Goal: Task Accomplishment & Management: Complete application form

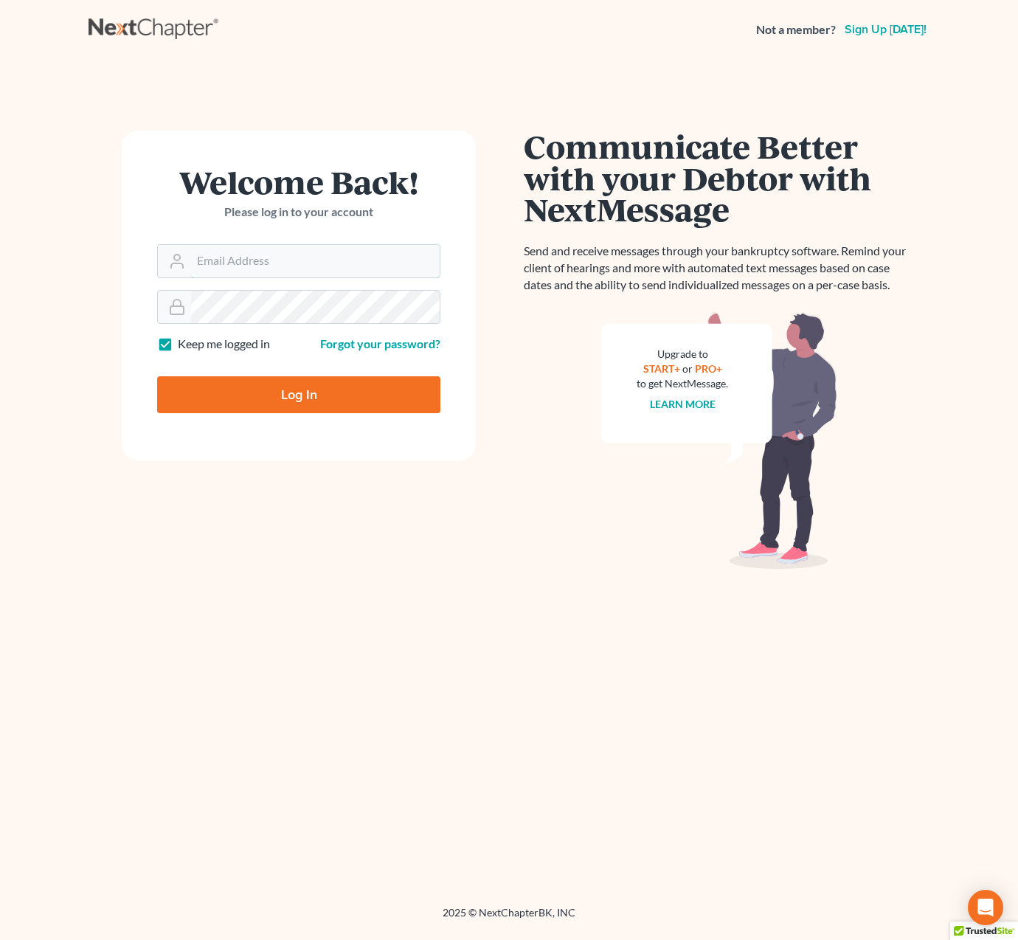
type input "Dsolis@bell-law.net"
click at [356, 390] on input "Log In" at bounding box center [298, 394] width 283 height 37
type input "Thinking..."
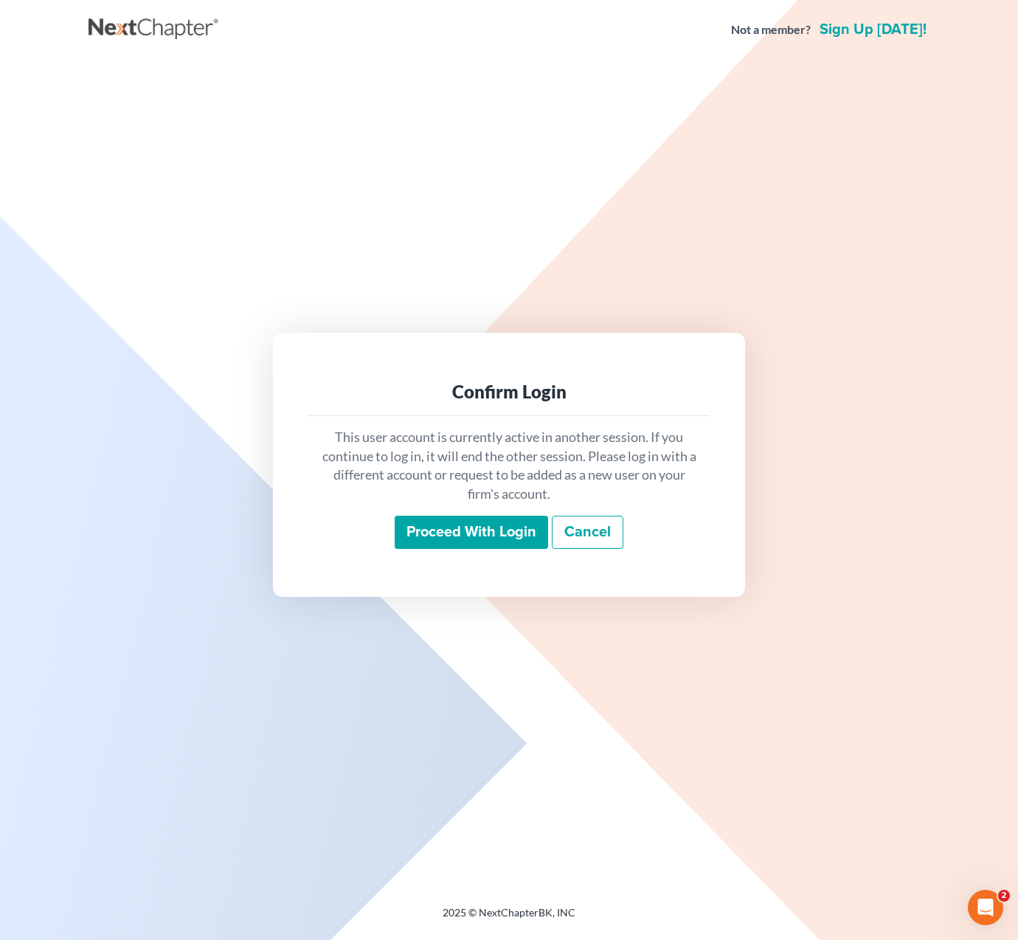
click at [452, 526] on input "Proceed with login" at bounding box center [471, 533] width 153 height 34
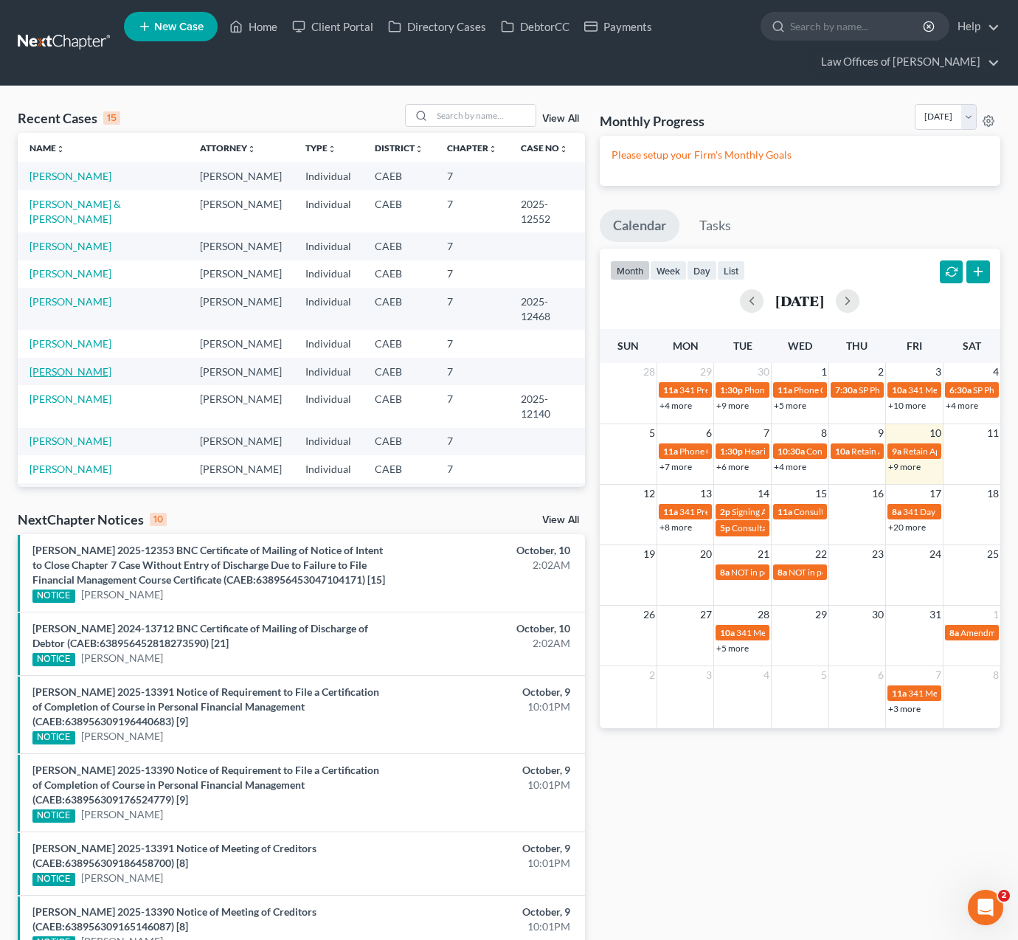
click at [97, 374] on link "Gargan, Melissa" at bounding box center [71, 371] width 82 height 13
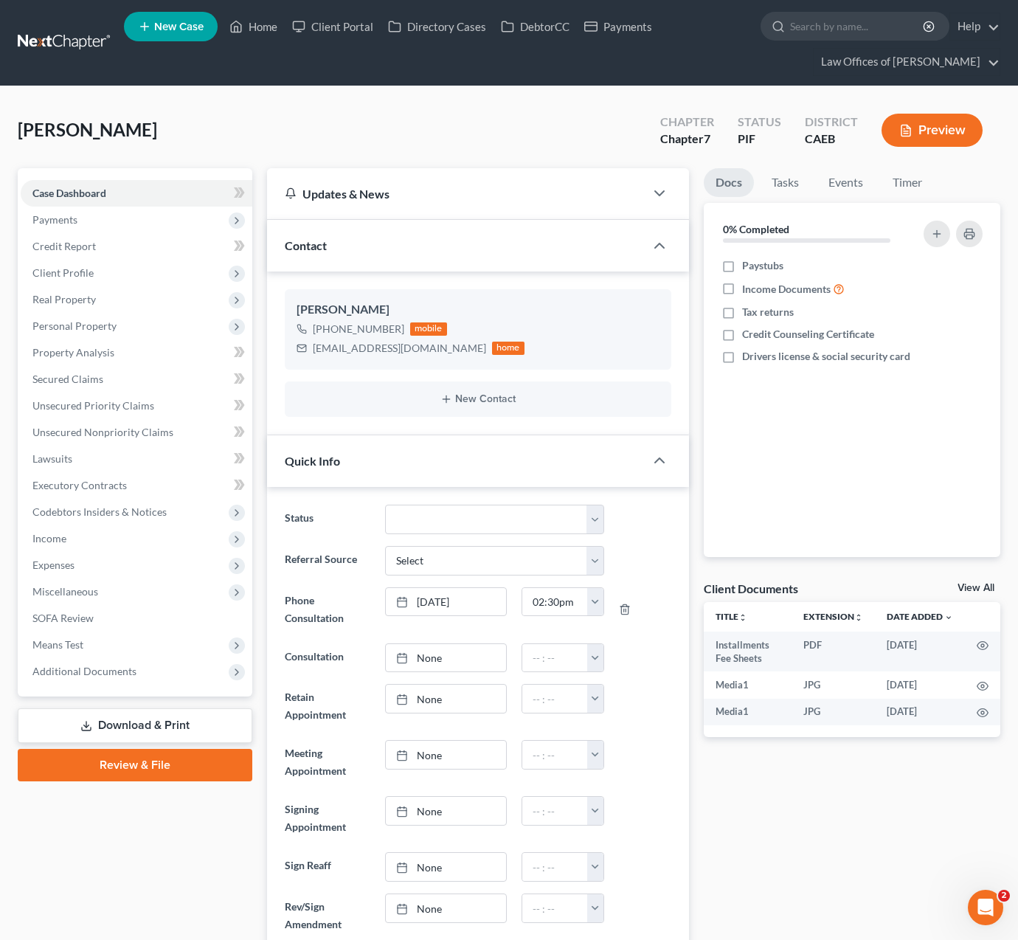
scroll to position [8004, 0]
click at [87, 544] on span "Income" at bounding box center [137, 538] width 232 height 27
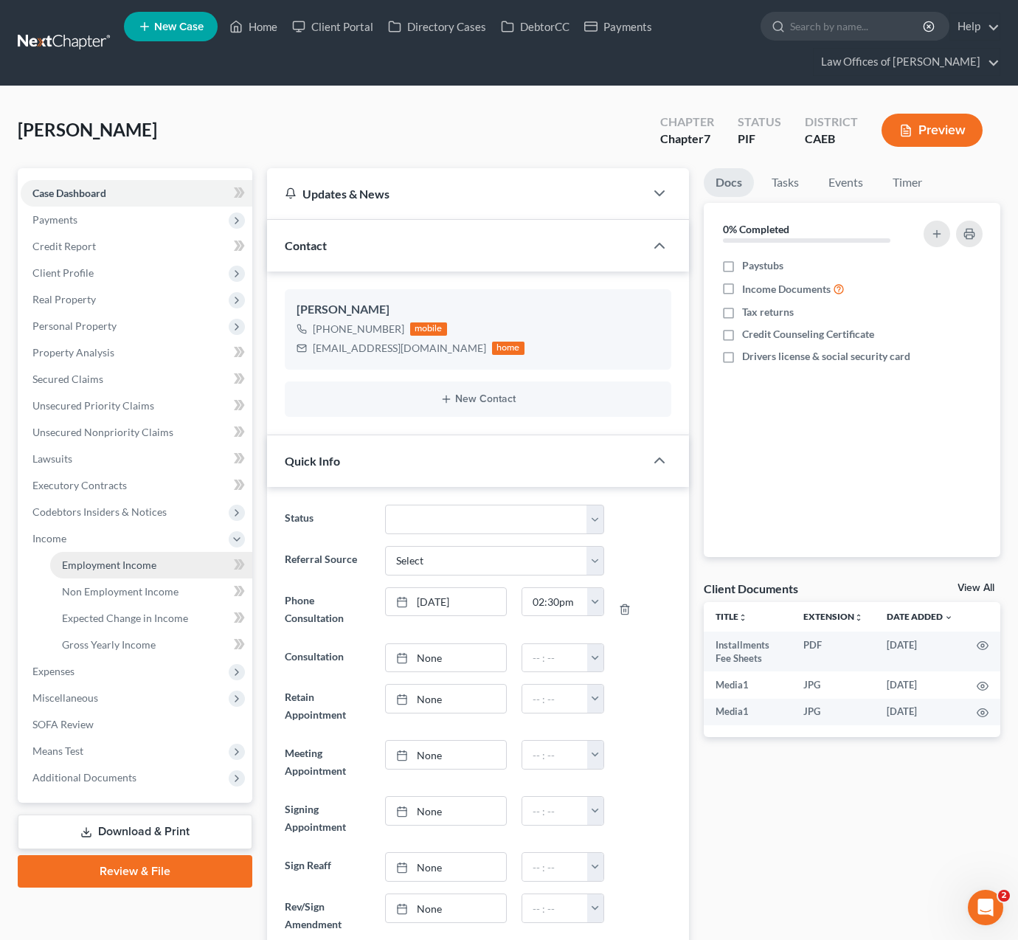
click at [117, 565] on span "Employment Income" at bounding box center [109, 564] width 94 height 13
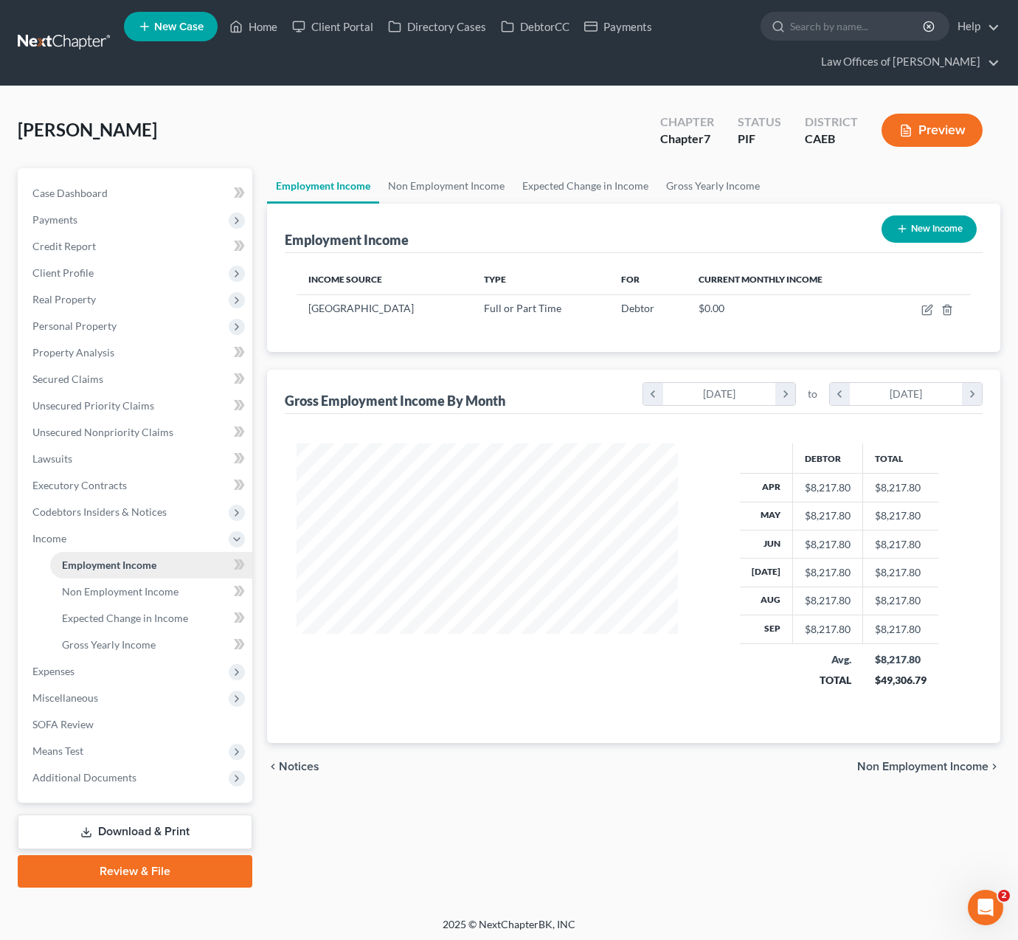
scroll to position [264, 410]
click at [923, 307] on icon "button" at bounding box center [926, 310] width 9 height 9
select select "0"
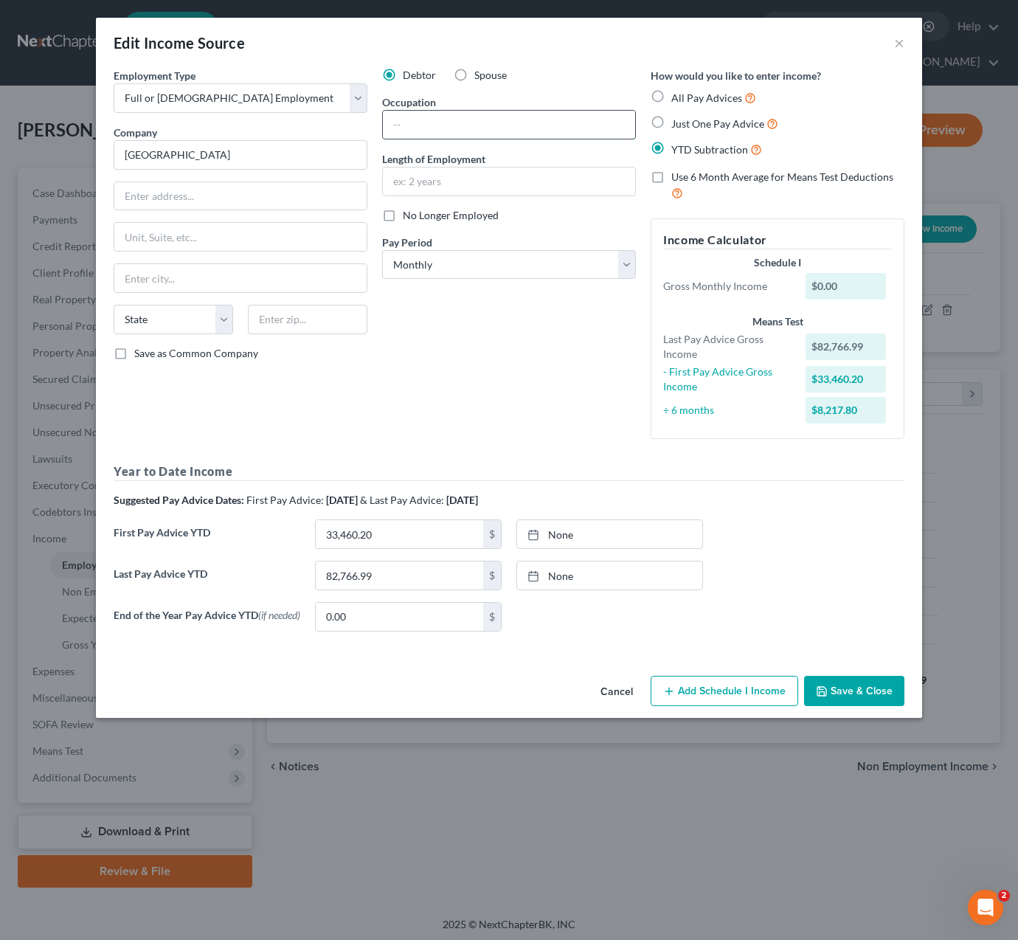
click at [449, 123] on input "text" at bounding box center [509, 125] width 252 height 28
type input "Teacher"
click at [472, 323] on div "Debtor Spouse Occupation Teacher Length of Employment No Longer Employed Pay Pe…" at bounding box center [509, 259] width 269 height 383
click at [281, 153] on input "Greenfield Union School District" at bounding box center [241, 155] width 254 height 30
type input "G"
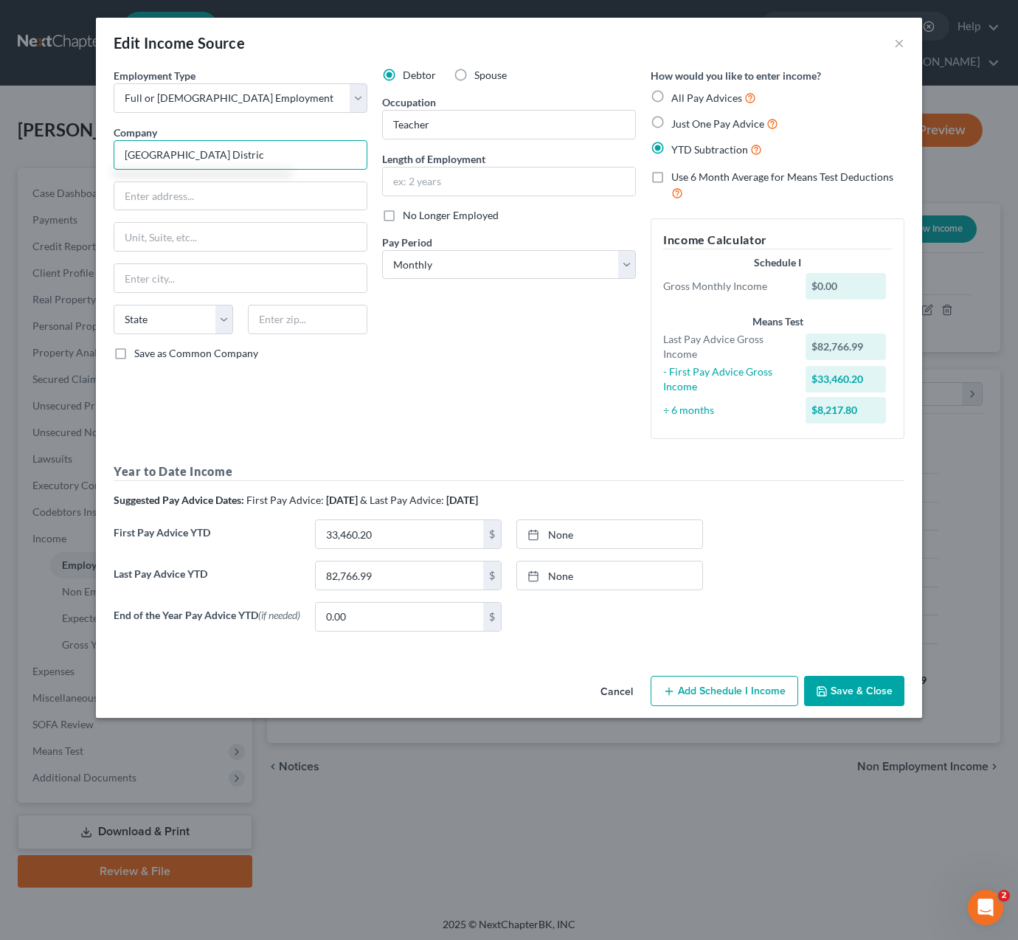
type input "Greenfield Union School District"
drag, startPoint x: 389, startPoint y: 536, endPoint x: 150, endPoint y: 500, distance: 241.6
click at [150, 500] on div "Year to Date Income Suggested Pay Advice Dates: First Pay Advice: April 2025 & …" at bounding box center [509, 553] width 791 height 180
type input "29,071"
type input "8"
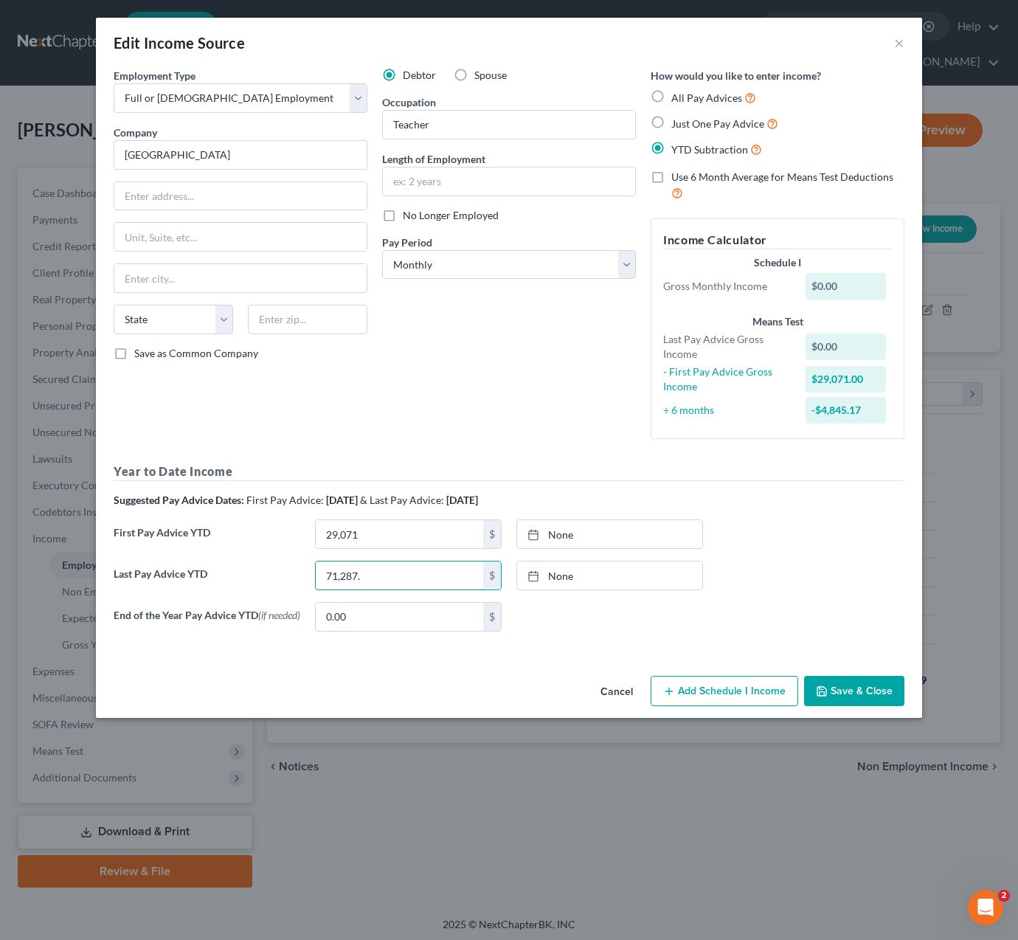
type input "71,287."
click at [435, 626] on input "0.00" at bounding box center [399, 617] width 167 height 28
click at [747, 685] on button "Add Schedule I Income" at bounding box center [725, 691] width 148 height 31
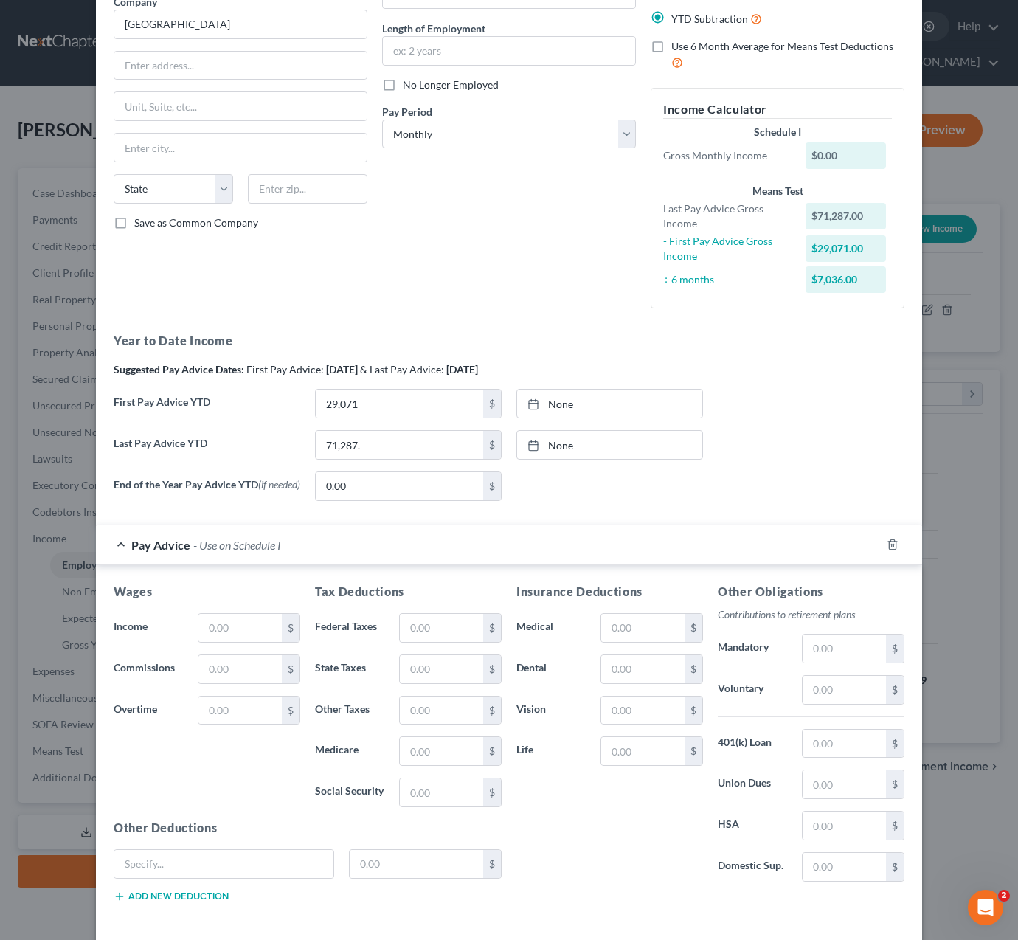
scroll to position [198, 0]
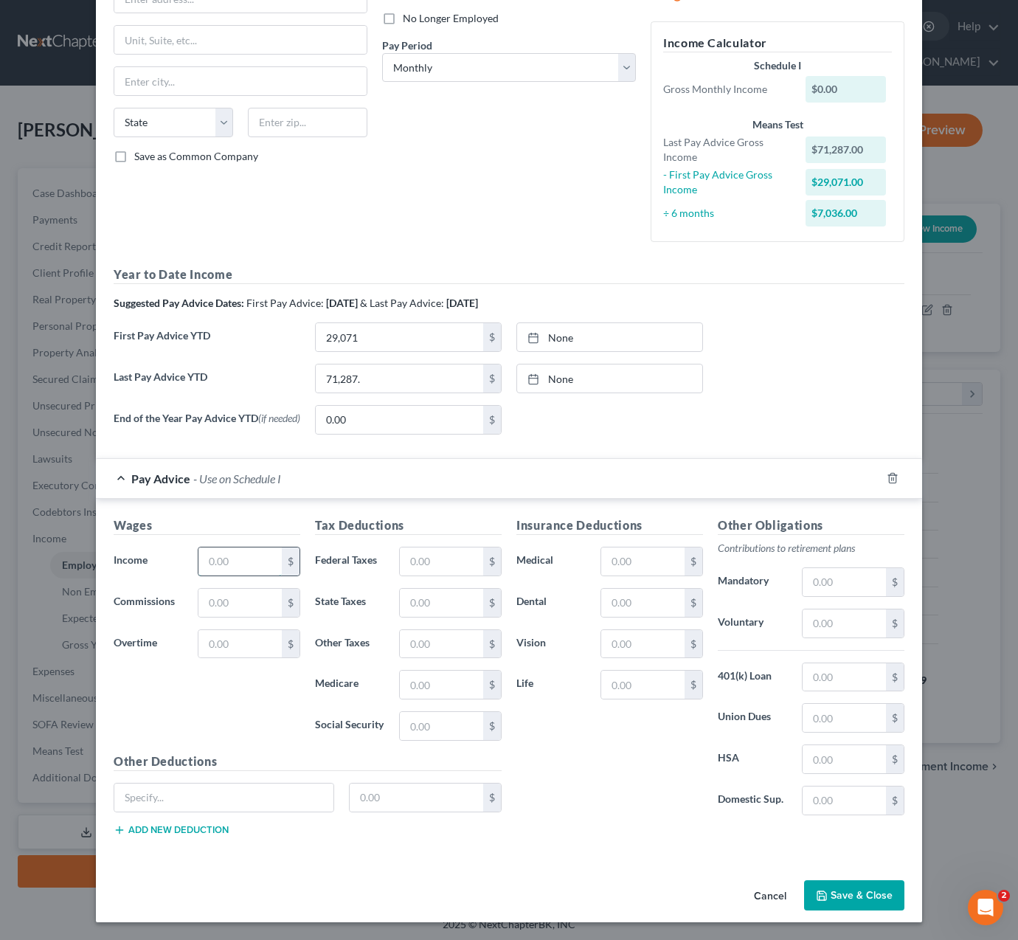
click at [244, 553] on input "text" at bounding box center [239, 561] width 83 height 28
type input "9,656"
type input "373"
type input "140"
type input "989"
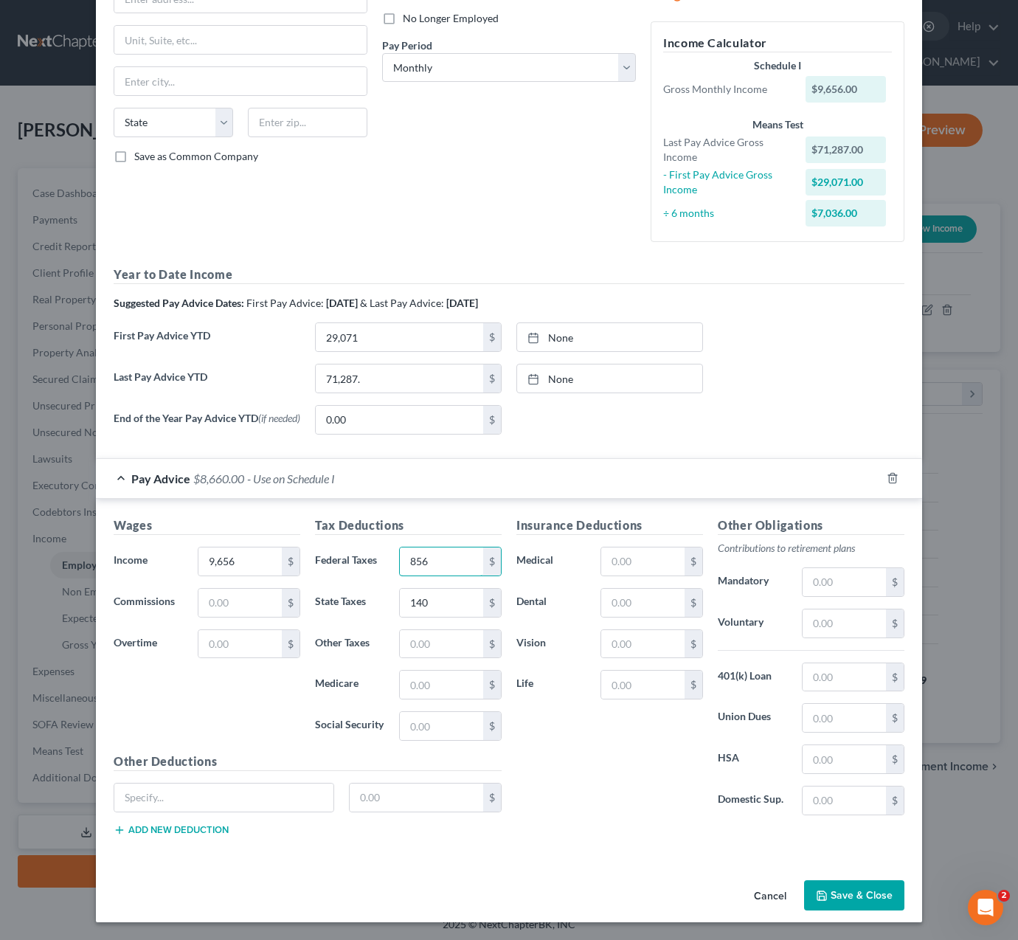
type input "856"
type input "373"
type input "140"
type input "989"
type input "3"
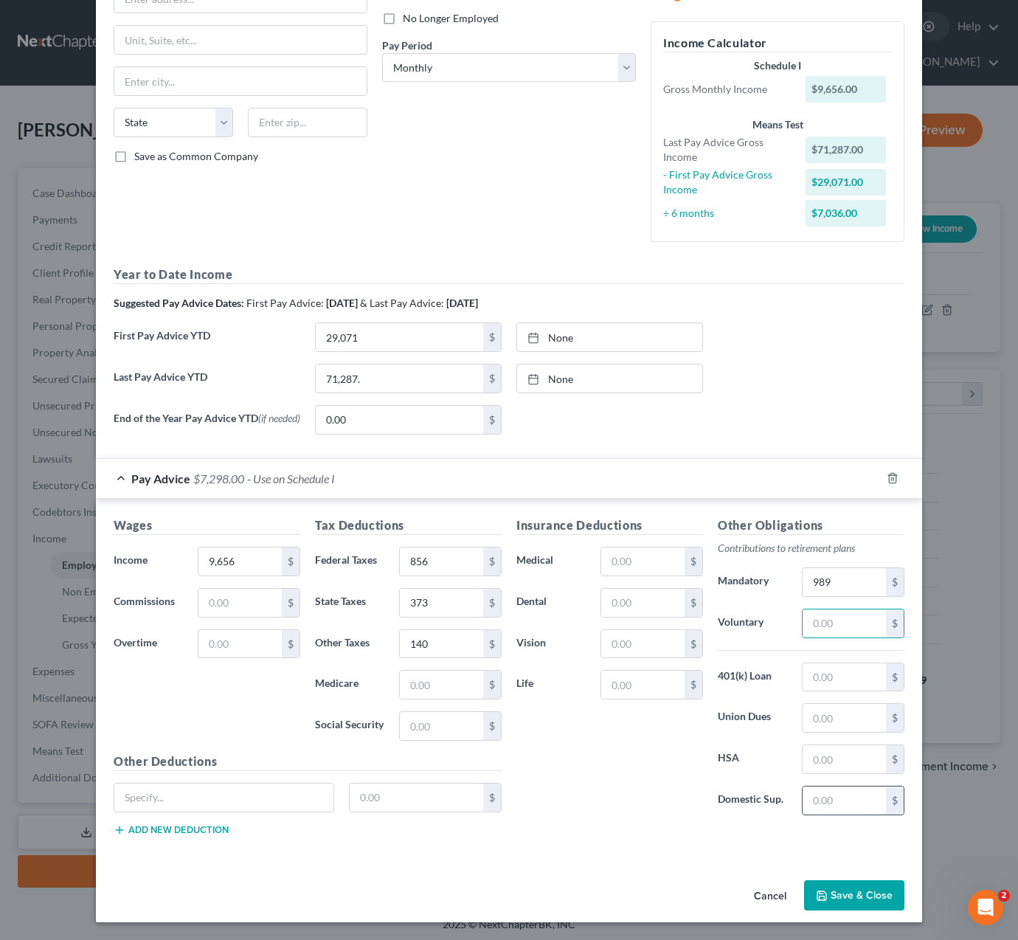
click at [842, 795] on input "text" at bounding box center [844, 800] width 83 height 28
type input "1,459"
click at [191, 789] on input "text" at bounding box center [223, 797] width 219 height 28
type input "CTA"
type input "118"
